Goal: Navigation & Orientation: Find specific page/section

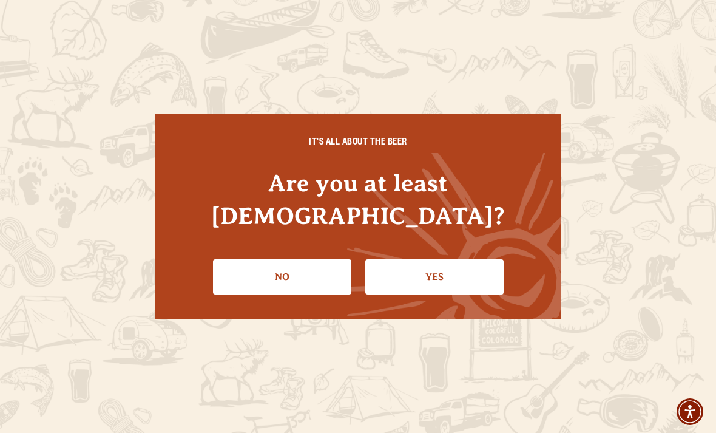
click at [432, 263] on link "Yes" at bounding box center [434, 276] width 138 height 35
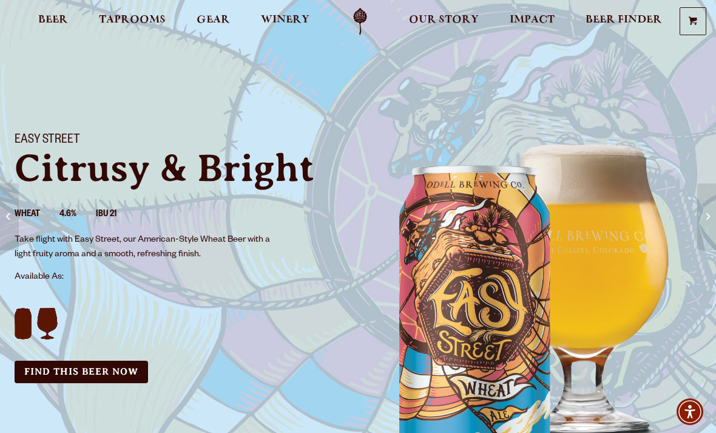
scroll to position [10, 0]
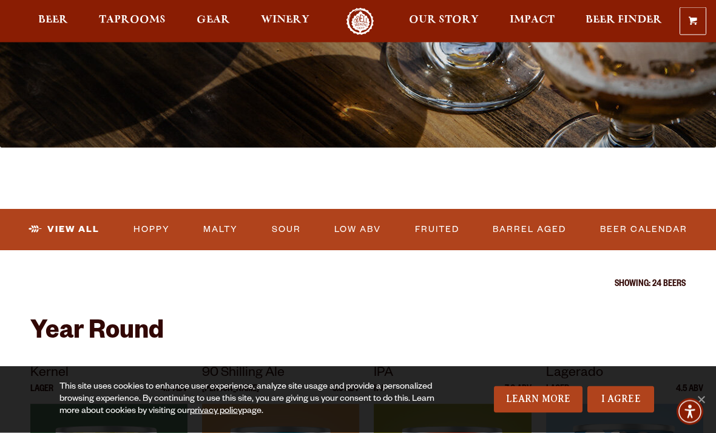
scroll to position [247, 0]
click at [645, 234] on link "Beer Calendar" at bounding box center [643, 229] width 97 height 28
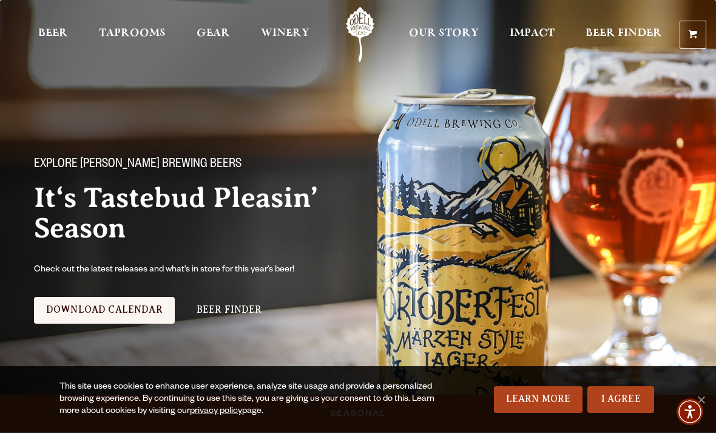
click at [135, 38] on span "Taprooms" at bounding box center [132, 34] width 67 height 10
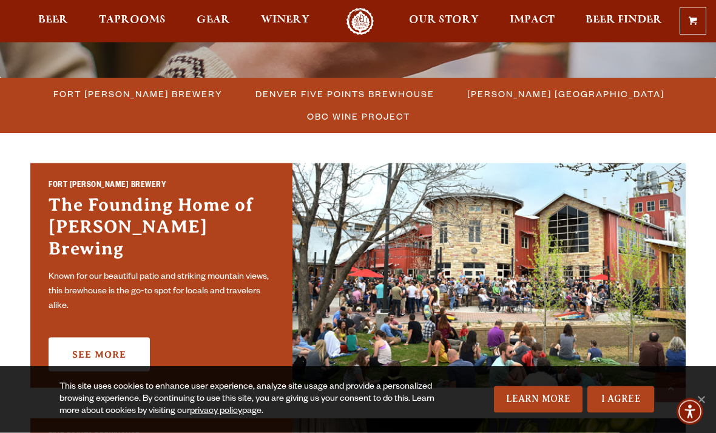
scroll to position [317, 0]
click at [154, 97] on span "Fort [PERSON_NAME] Brewery" at bounding box center [137, 94] width 169 height 18
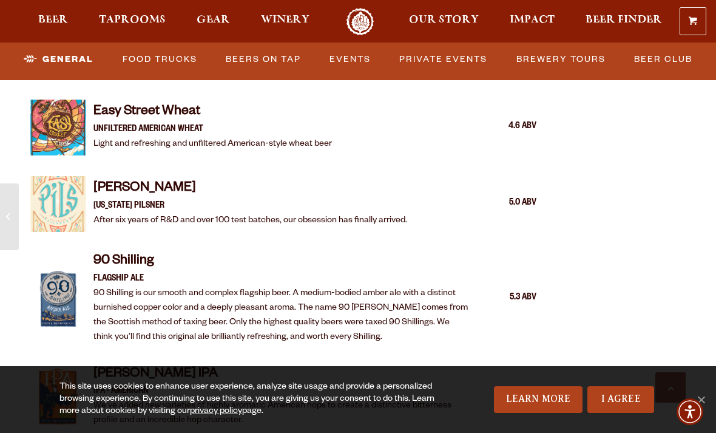
scroll to position [1229, 0]
